Goal: Transaction & Acquisition: Obtain resource

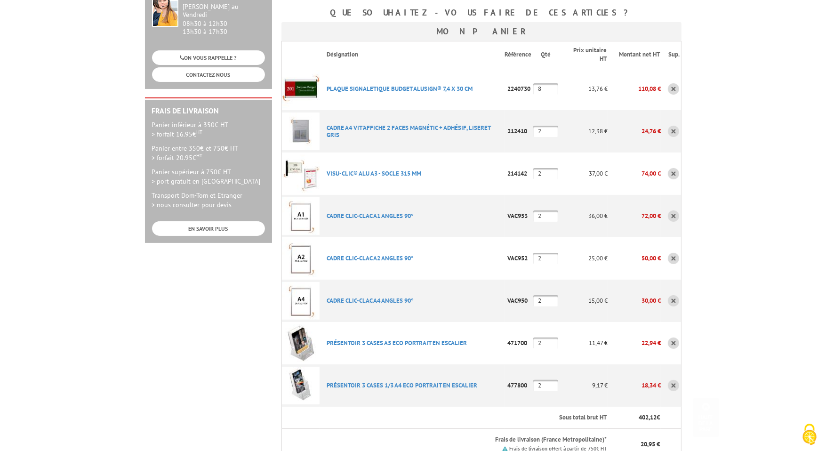
scroll to position [188, 0]
click at [368, 169] on link "VISU-CLIC® ALU A3 - SOCLE 315 MM" at bounding box center [374, 173] width 95 height 8
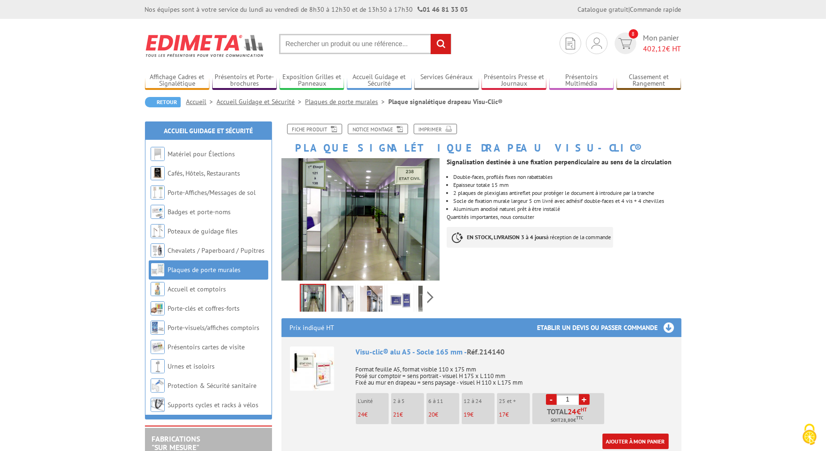
click at [317, 296] on img at bounding box center [313, 299] width 24 height 29
click at [339, 293] on img at bounding box center [342, 300] width 23 height 29
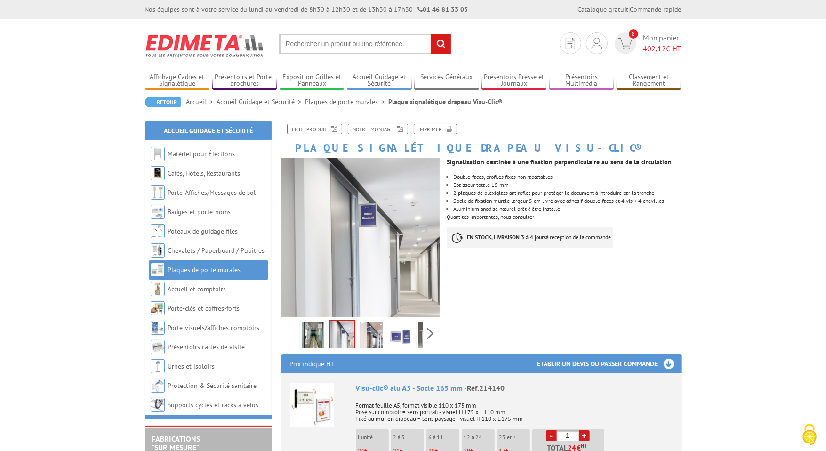
click at [403, 333] on img at bounding box center [400, 336] width 23 height 29
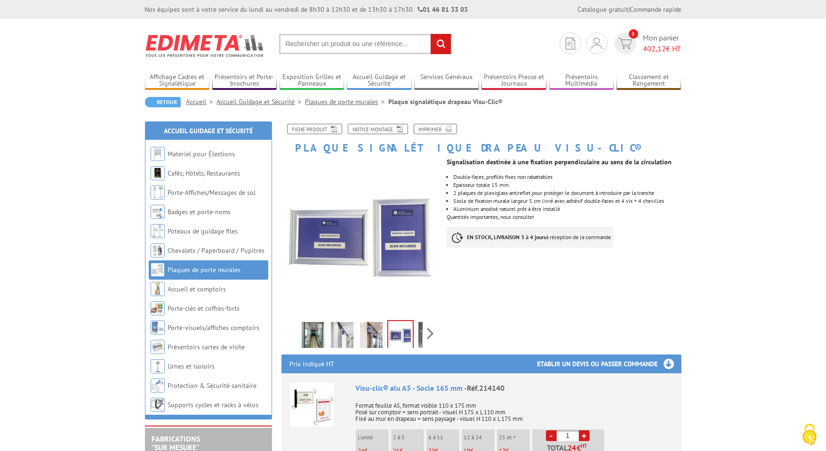
click at [415, 334] on li at bounding box center [429, 333] width 29 height 29
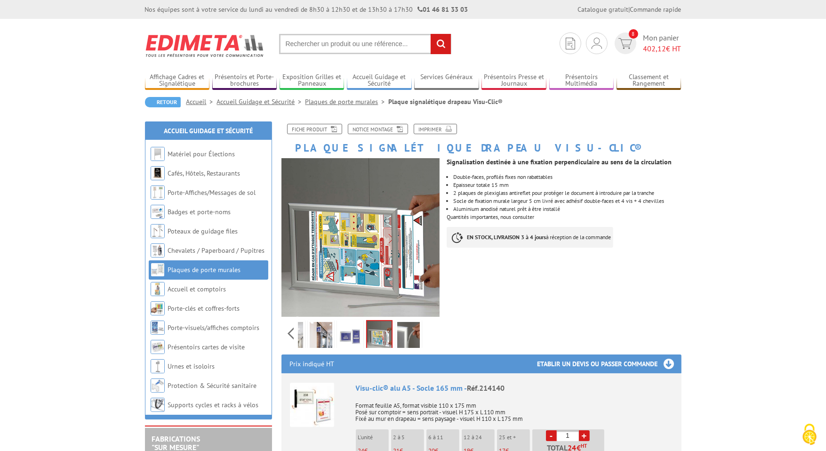
click at [414, 333] on img at bounding box center [408, 336] width 23 height 29
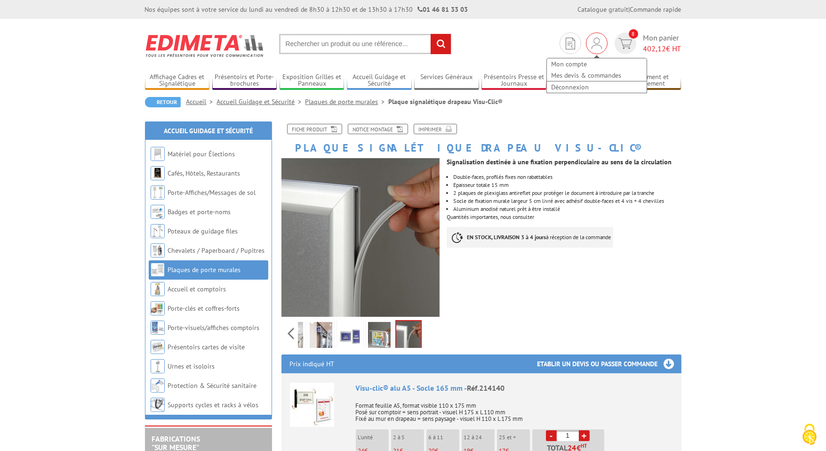
click at [589, 40] on div "Mon compte Mes devis & commandes Déconnexion" at bounding box center [597, 43] width 22 height 22
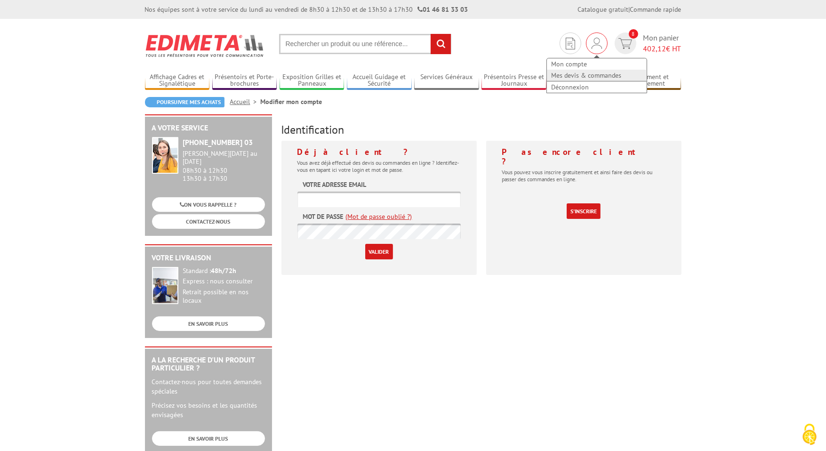
click at [583, 72] on link "Mes devis & commandes" at bounding box center [597, 75] width 100 height 11
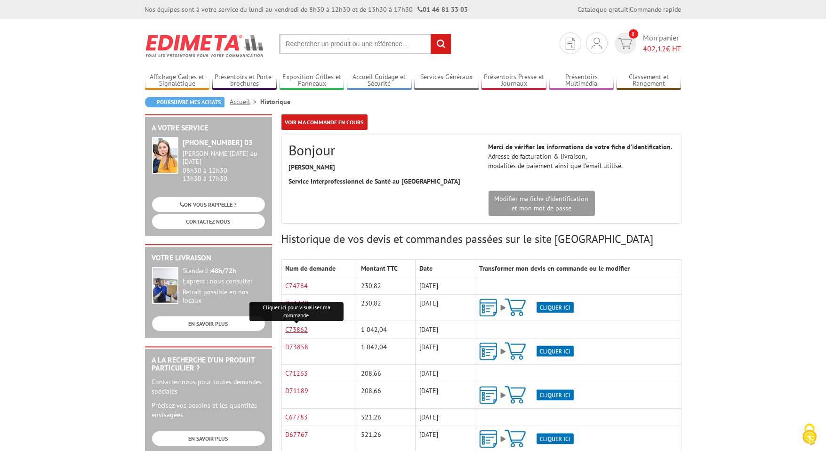
click at [303, 328] on link "C73862" at bounding box center [297, 329] width 23 height 8
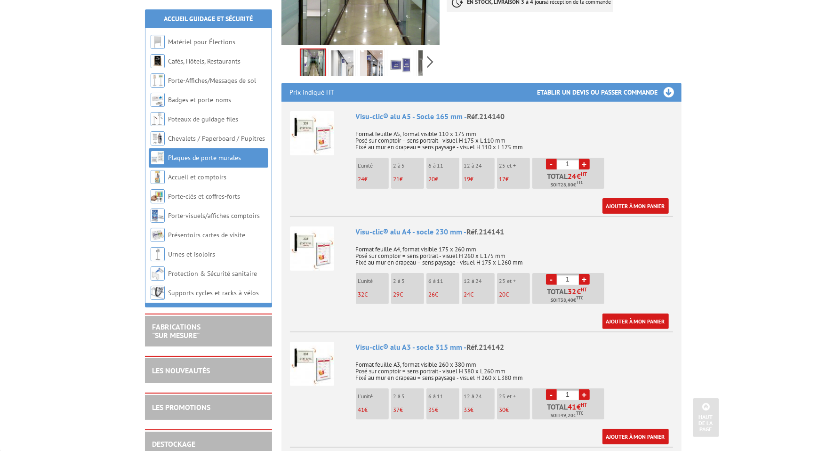
scroll to position [424, 0]
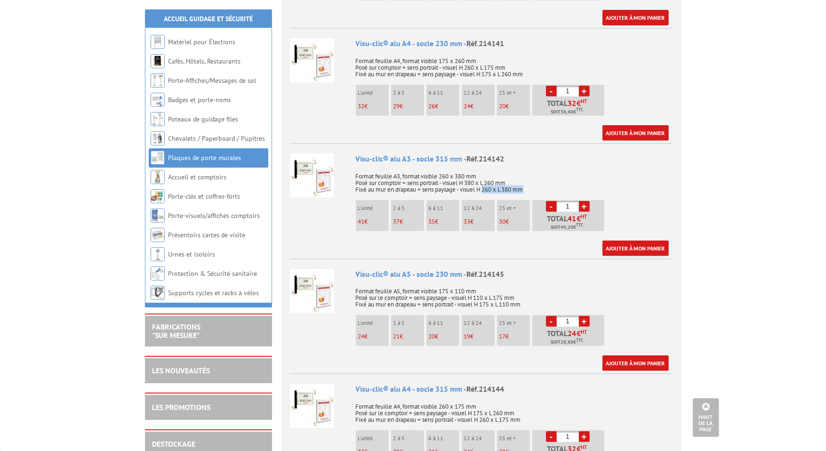
drag, startPoint x: 485, startPoint y: 189, endPoint x: 538, endPoint y: 187, distance: 53.2
click at [538, 187] on p "Format feuille A3, format visible 260 x 380 mm Posé sur comptoir = sens portrai…" at bounding box center [514, 180] width 317 height 26
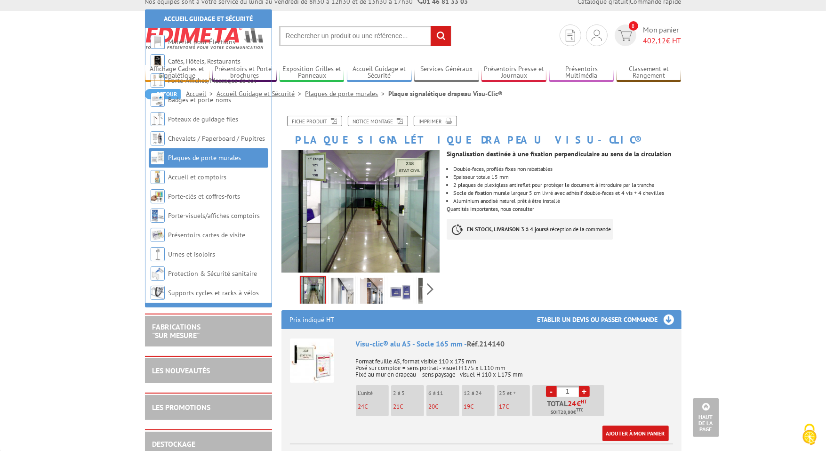
scroll to position [0, 0]
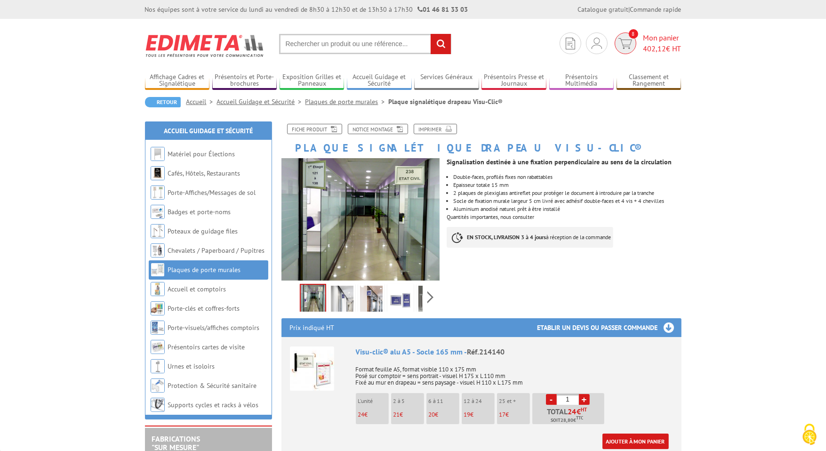
click at [626, 41] on img at bounding box center [625, 43] width 14 height 11
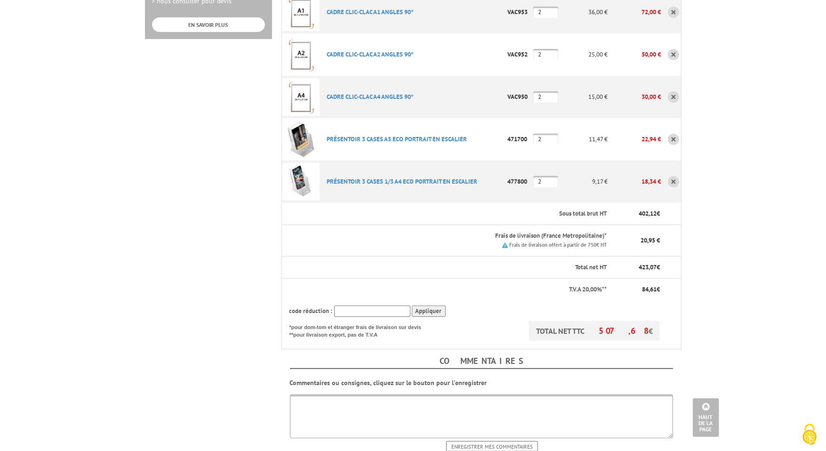
scroll to position [471, 0]
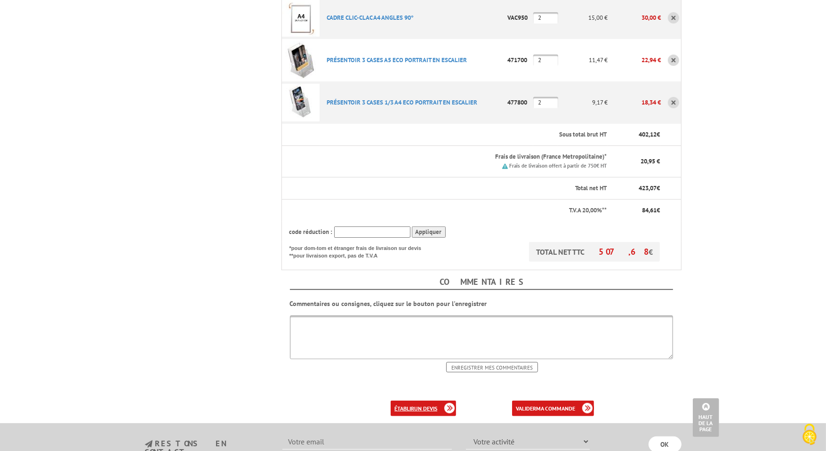
click at [418, 405] on b "un devis" at bounding box center [425, 408] width 23 height 7
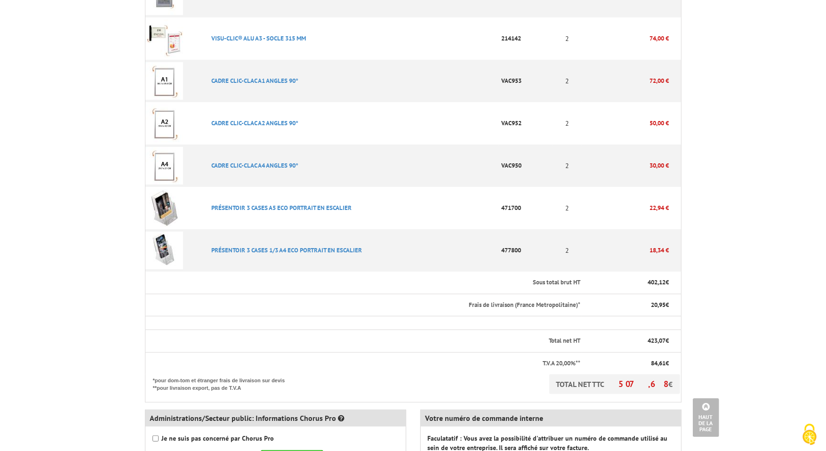
scroll to position [424, 0]
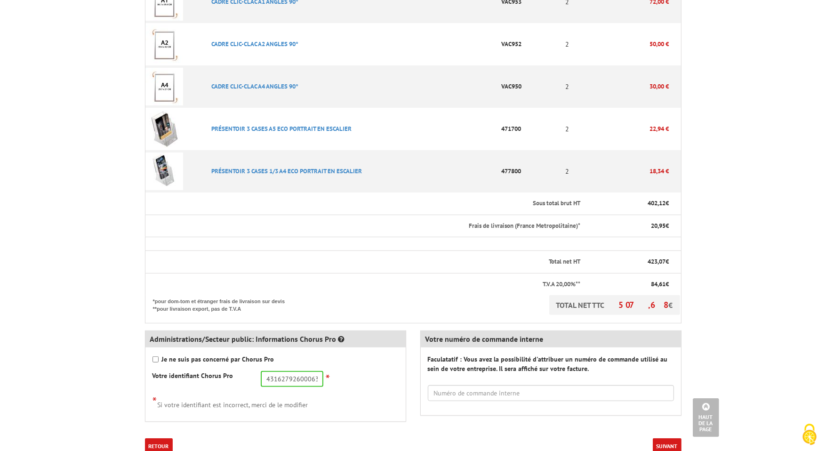
click at [237, 362] on strong "Je ne suis pas concerné par Chorus Pro" at bounding box center [218, 359] width 112 height 8
click at [159, 362] on input "Je ne suis pas concerné par Chorus Pro" at bounding box center [156, 359] width 6 height 6
checkbox input "true"
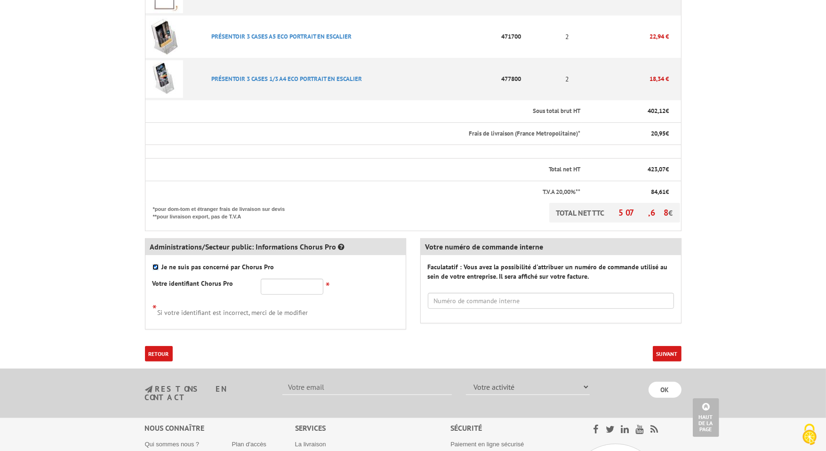
scroll to position [518, 0]
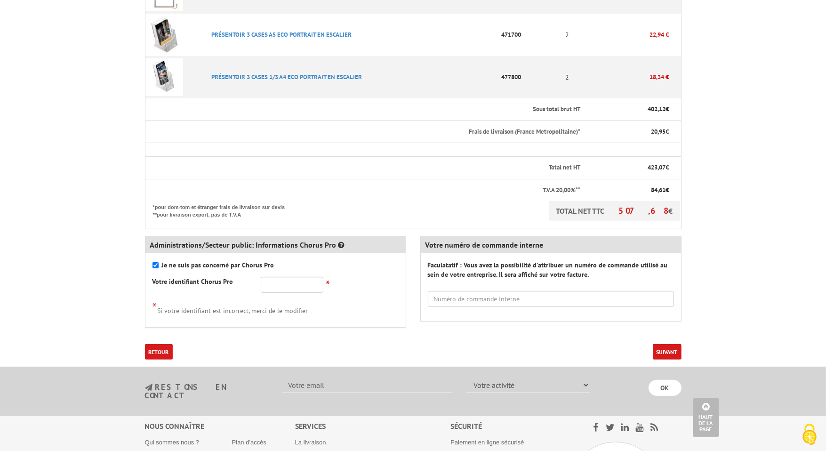
click at [660, 352] on button "Suivant" at bounding box center [667, 352] width 29 height 16
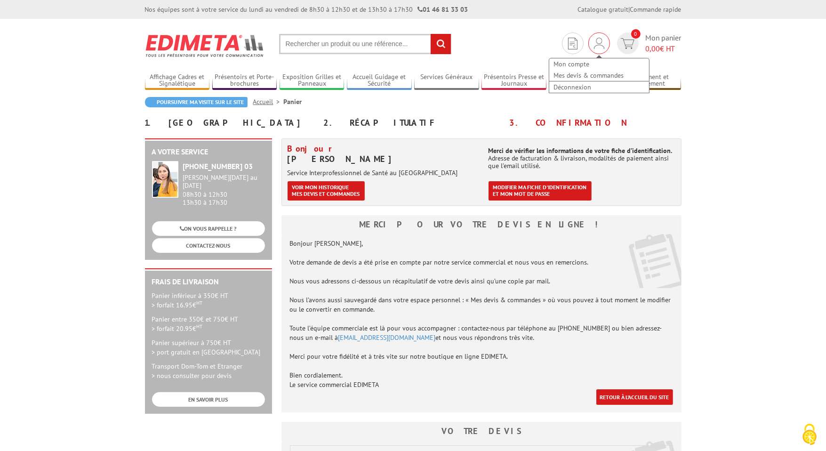
click at [592, 46] on div "Mon compte Mes devis & commandes Déconnexion" at bounding box center [599, 43] width 22 height 22
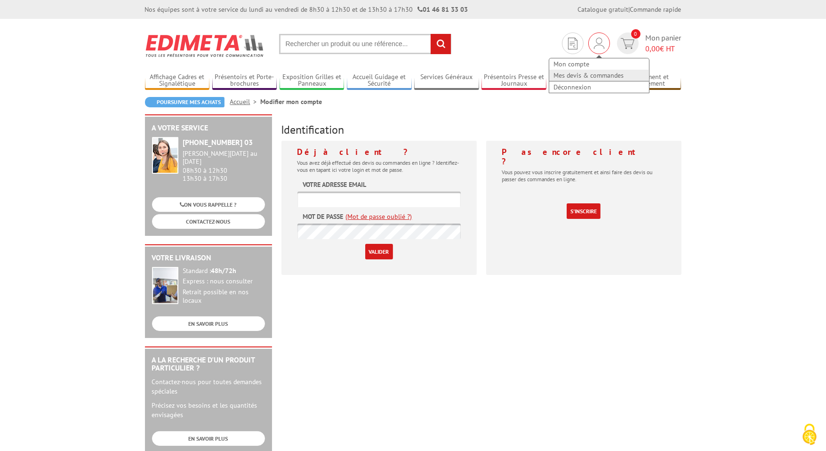
click at [585, 77] on link "Mes devis & commandes" at bounding box center [599, 75] width 100 height 11
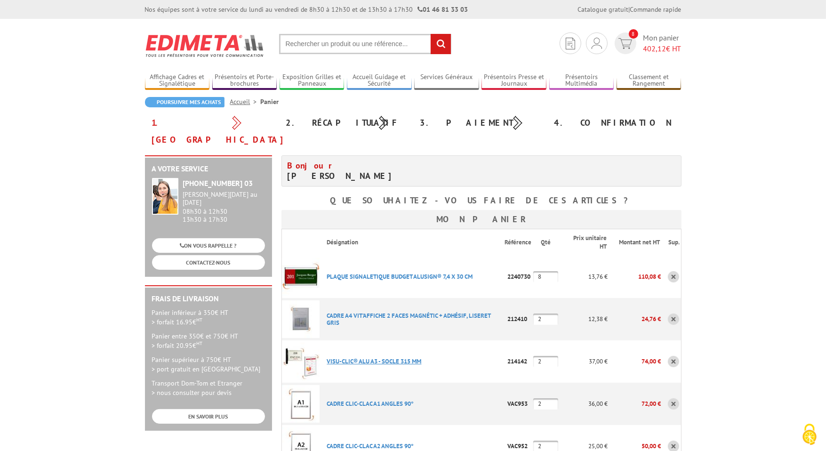
click at [343, 357] on link "VISU-CLIC® ALU A3 - SOCLE 315 MM" at bounding box center [374, 361] width 95 height 8
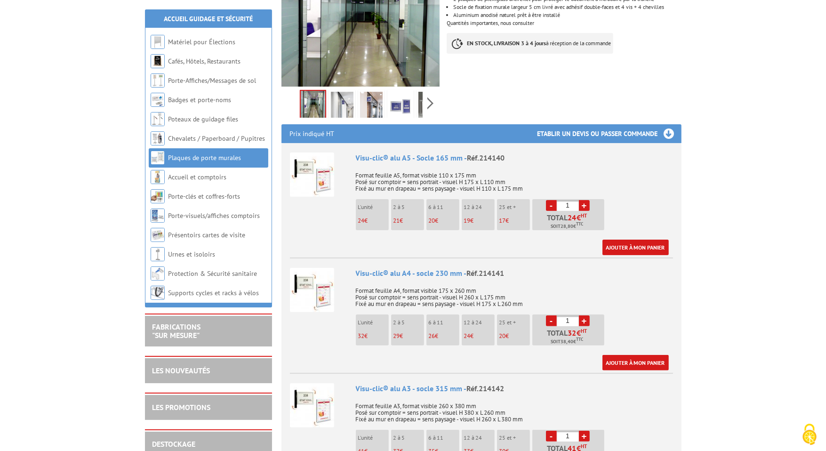
scroll to position [235, 0]
